Goal: Task Accomplishment & Management: Manage account settings

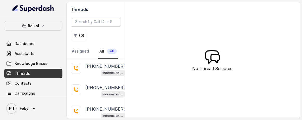
click at [78, 67] on icon at bounding box center [75, 67] width 5 height 5
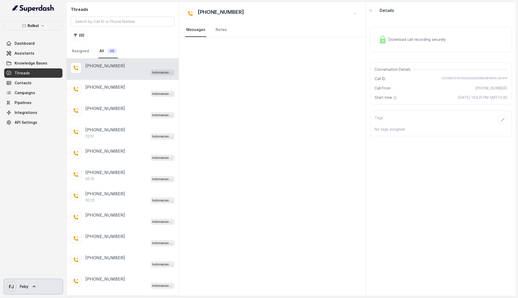
click at [21, 268] on span "Feby" at bounding box center [24, 286] width 9 height 5
click at [25, 268] on div "Logout" at bounding box center [33, 272] width 44 height 6
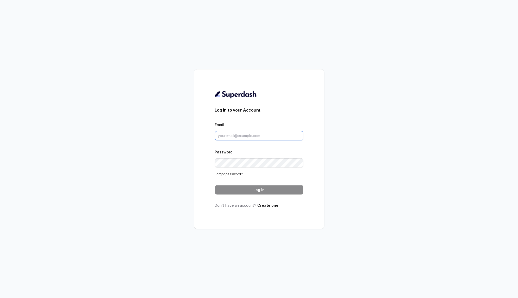
click at [269, 133] on input "Email" at bounding box center [259, 135] width 89 height 9
type input "metodofespa@gmail.com"
click at [265, 191] on button "Log In" at bounding box center [259, 189] width 89 height 9
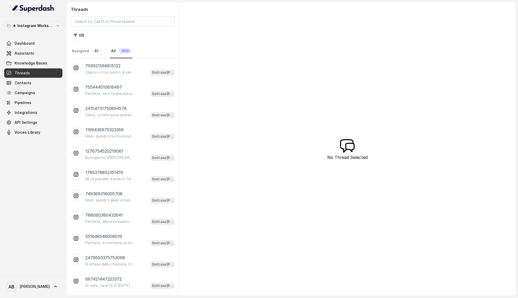
click at [44, 25] on p "★ Instagram Workspace" at bounding box center [33, 26] width 42 height 6
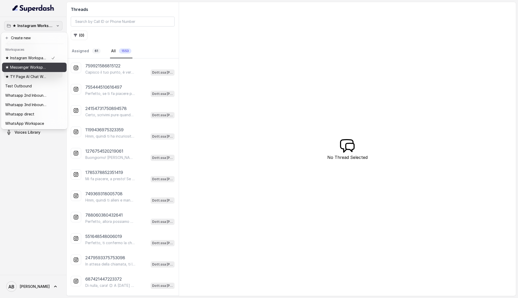
click at [45, 69] on p "★ Messenger Workspace" at bounding box center [26, 67] width 42 height 6
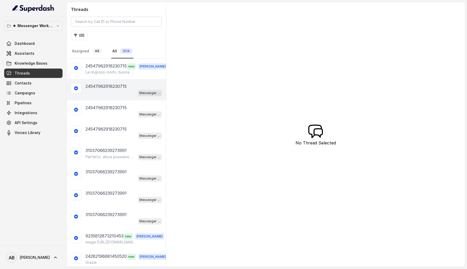
click at [91, 88] on p "24547962918230715" at bounding box center [105, 86] width 41 height 6
